Goal: Information Seeking & Learning: Learn about a topic

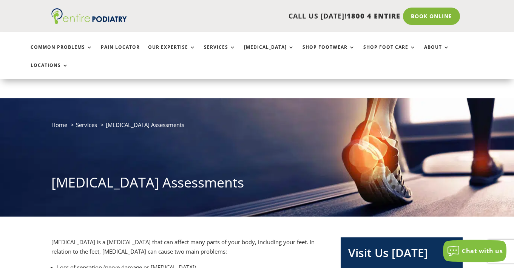
scroll to position [1189, 0]
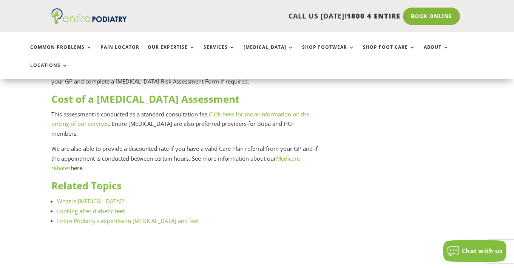
click at [231, 117] on link "Click here for more information on the pricing of our services" at bounding box center [180, 118] width 258 height 17
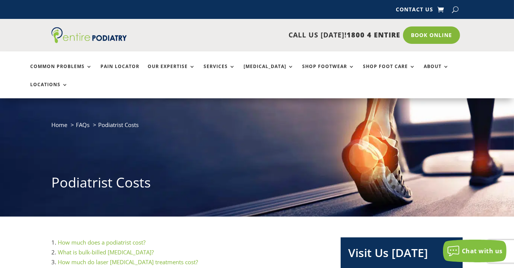
click at [112, 238] on link "How much does a podiatrist cost?" at bounding box center [102, 242] width 88 height 8
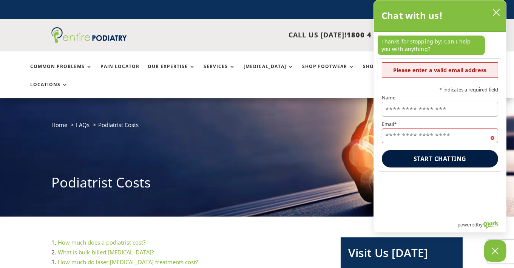
click at [94, 258] on link "How much do laser podiatry treatments cost?" at bounding box center [128, 262] width 140 height 8
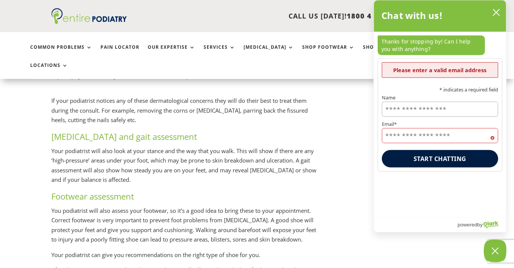
scroll to position [950, 0]
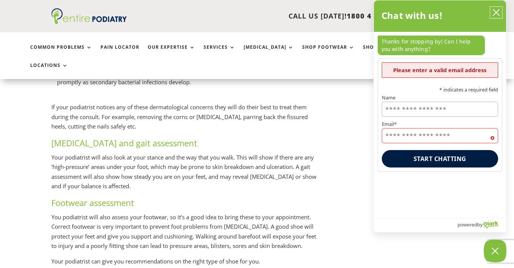
click at [497, 12] on icon "close chatbox" at bounding box center [497, 13] width 8 height 8
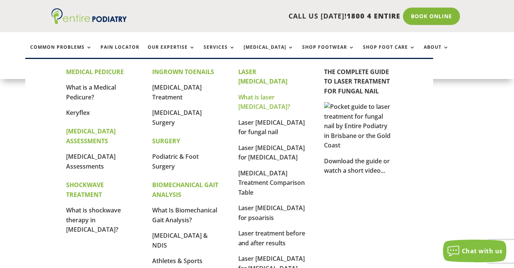
click at [252, 93] on link "What is laser [MEDICAL_DATA]?" at bounding box center [264, 102] width 52 height 18
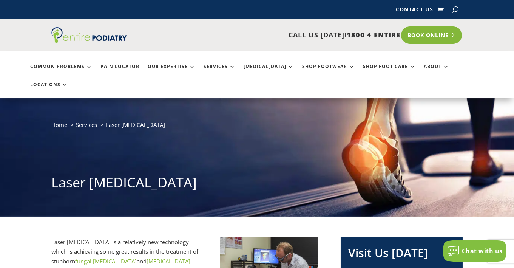
click at [426, 35] on link "Book Online" at bounding box center [431, 34] width 61 height 17
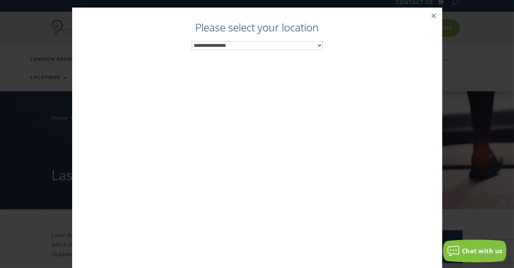
scroll to position [7, 0]
click at [435, 17] on button "×" at bounding box center [434, 16] width 17 height 17
